Goal: Participate in discussion: Engage in conversation with other users on a specific topic

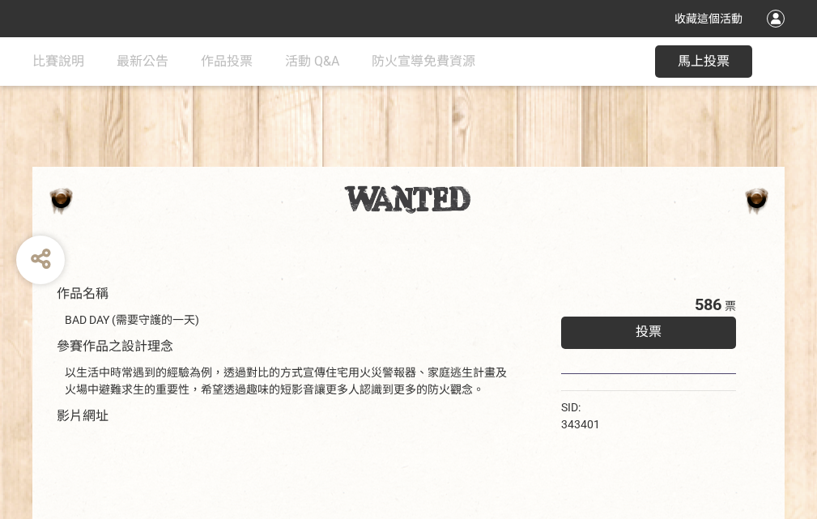
click at [778, 34] on div "收藏這個活動" at bounding box center [408, 18] width 817 height 37
click at [506, 159] on div "作品名稱 BAD DAY (需要守護的一天) 參賽作品之設計理念 以生活中時常遇到的經驗為例，透過對比的方式宣傳住宅用火災警報器、家庭逃生計畫及火場中避難求生…" at bounding box center [408, 377] width 817 height 681
click at [644, 328] on span "投票" at bounding box center [648, 331] width 26 height 15
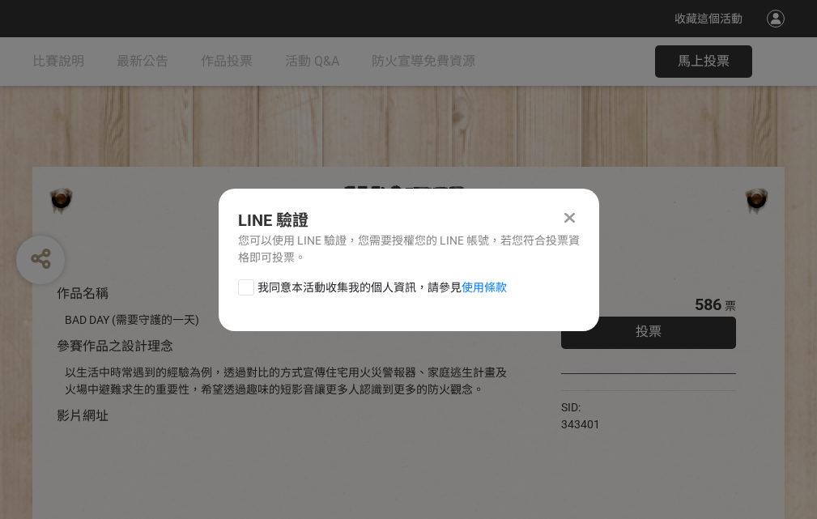
click at [244, 284] on div at bounding box center [246, 287] width 16 height 16
checkbox input "true"
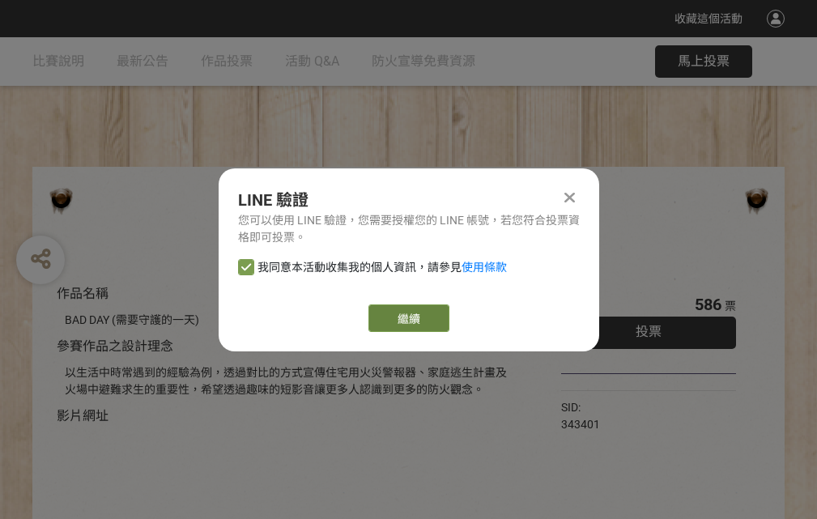
click at [407, 318] on link "繼續" at bounding box center [408, 318] width 81 height 28
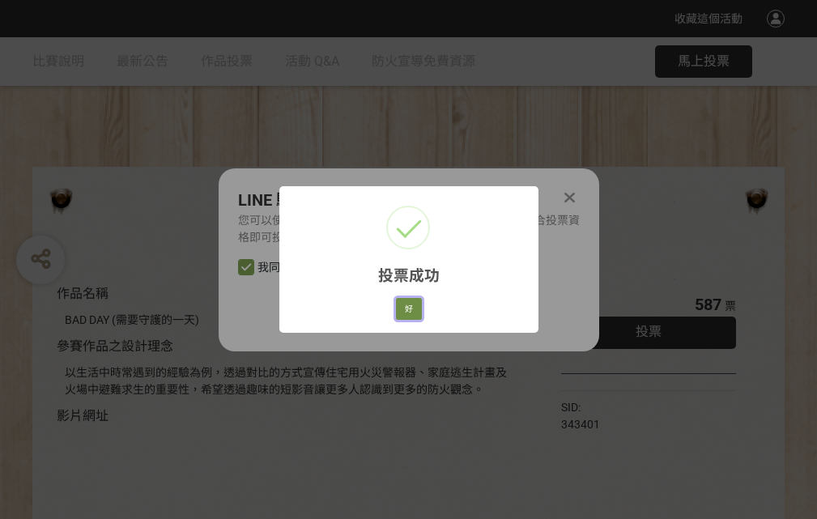
click at [404, 306] on button "好" at bounding box center [409, 309] width 26 height 23
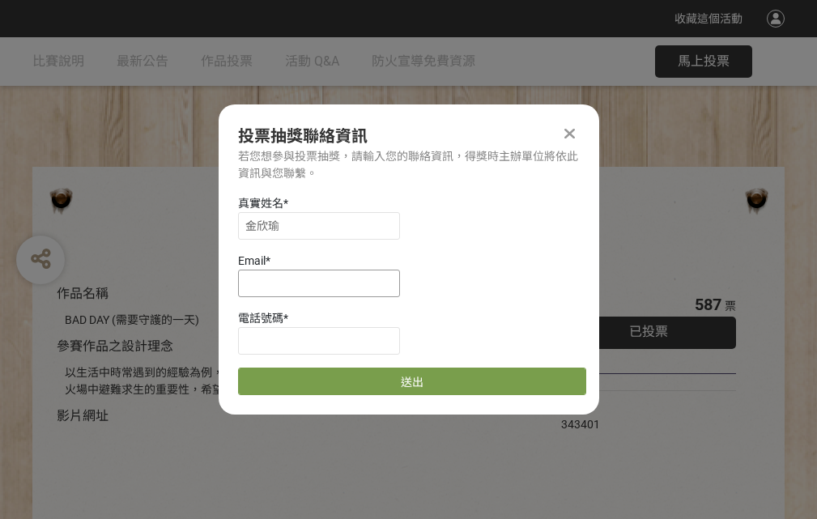
click at [324, 282] on input at bounding box center [319, 284] width 162 height 28
type input "[EMAIL_ADDRESS][DOMAIN_NAME]"
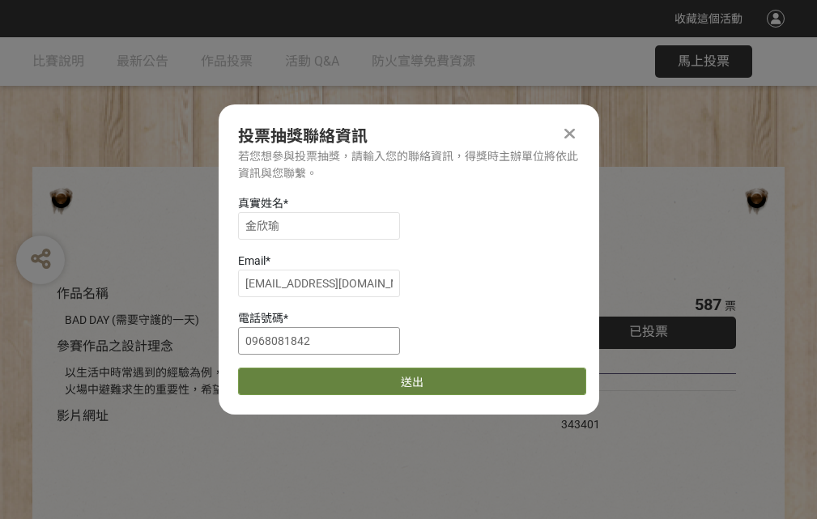
type input "0968081842"
click at [284, 376] on button "送出" at bounding box center [412, 381] width 348 height 28
